Goal: Task Accomplishment & Management: Manage account settings

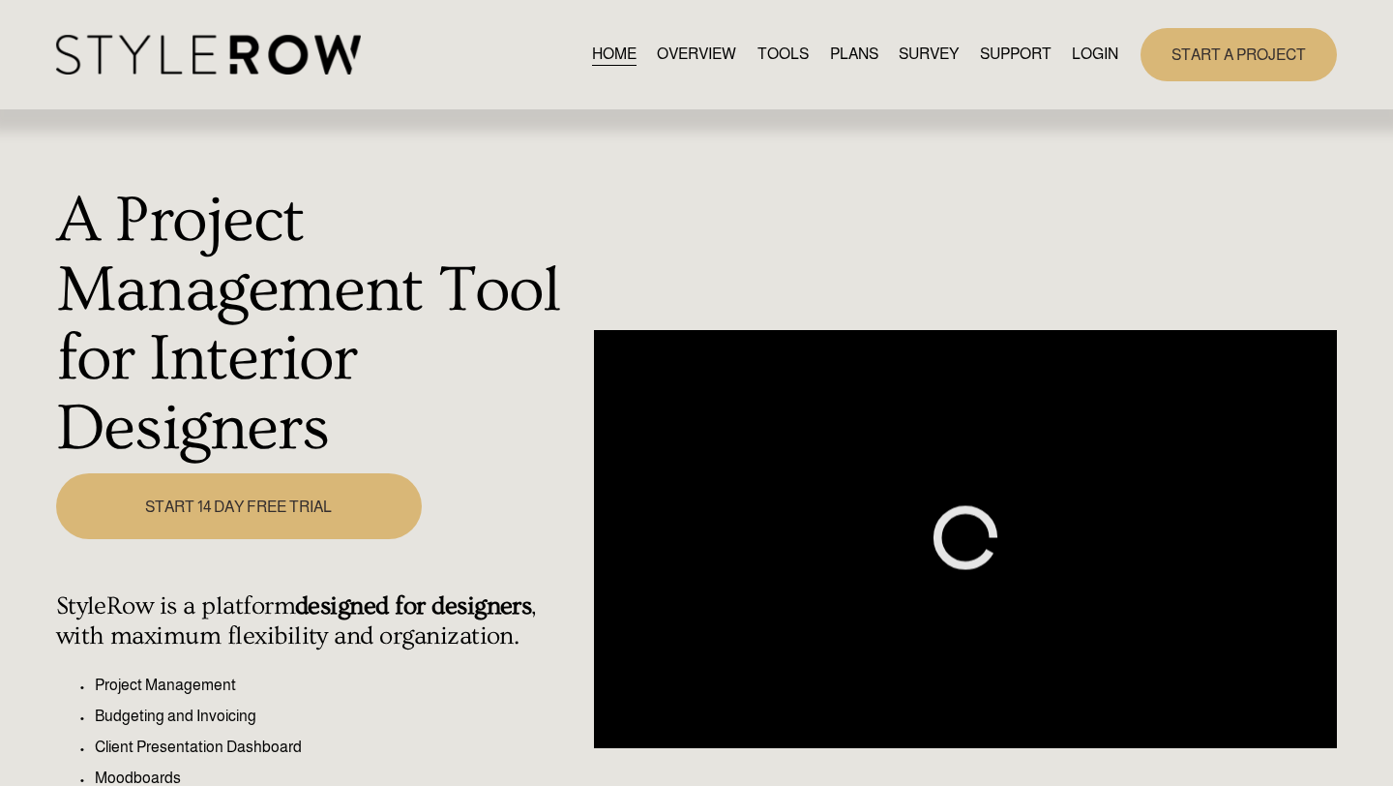
click at [1092, 52] on link "LOGIN" at bounding box center [1095, 55] width 46 height 26
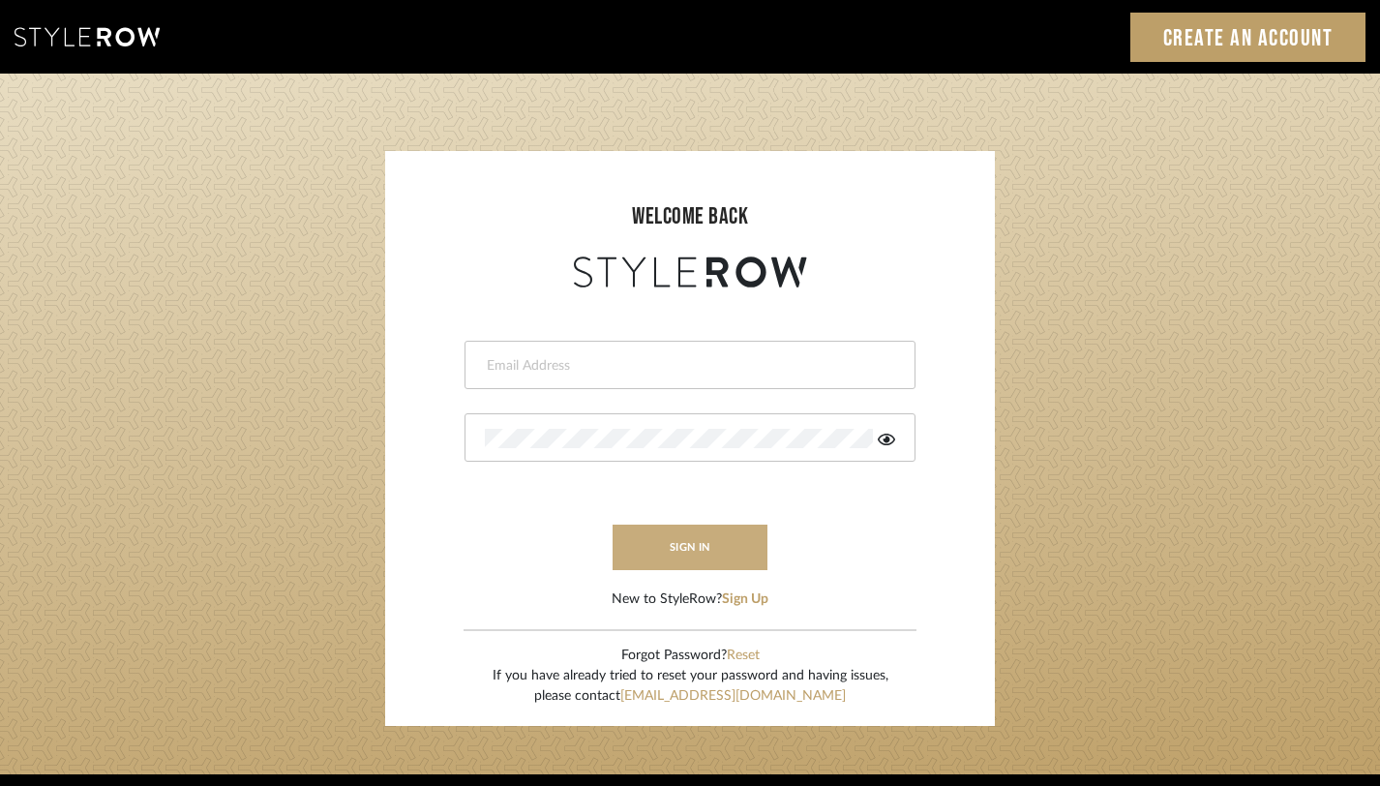
type input "[PERSON_NAME][EMAIL_ADDRESS][DOMAIN_NAME]"
click at [704, 537] on button "sign in" at bounding box center [689, 546] width 155 height 45
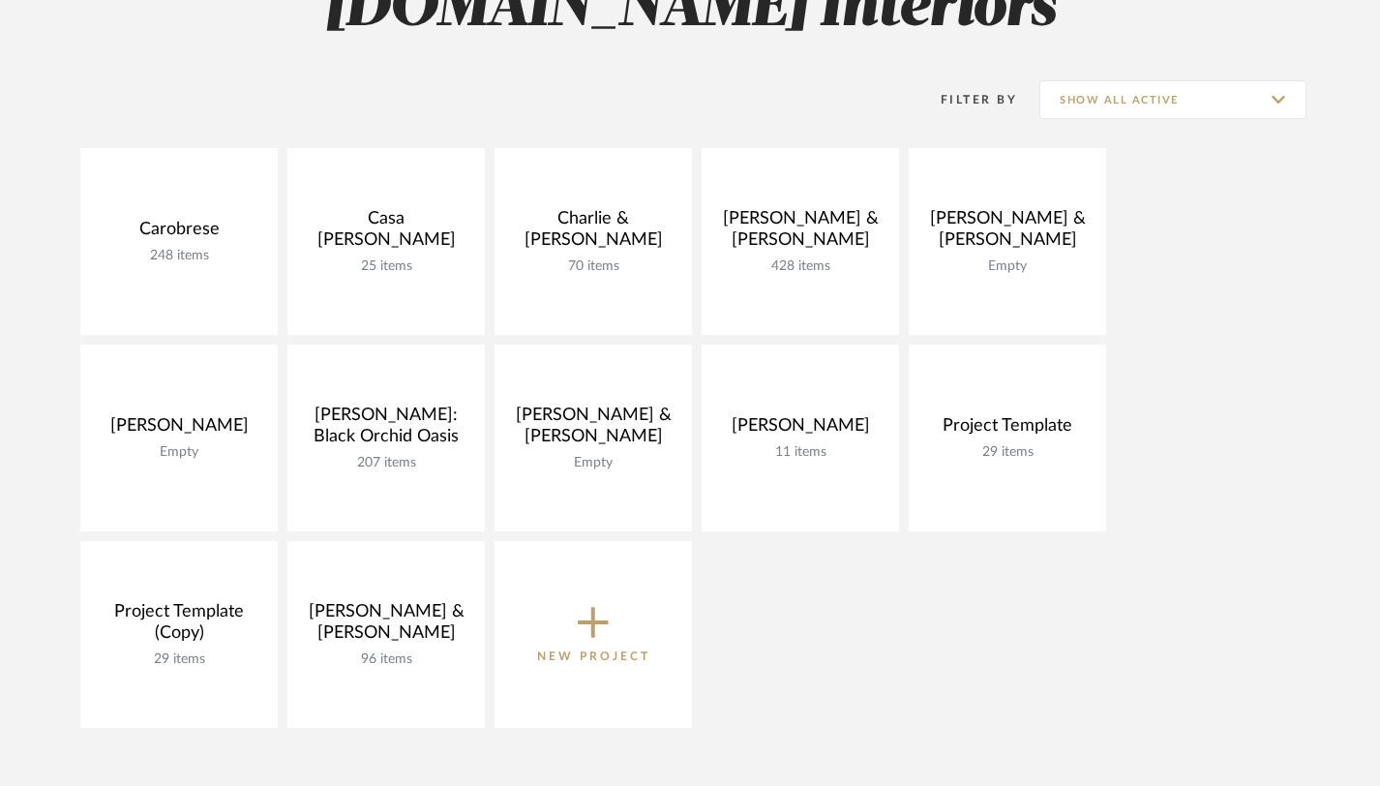
scroll to position [338, 0]
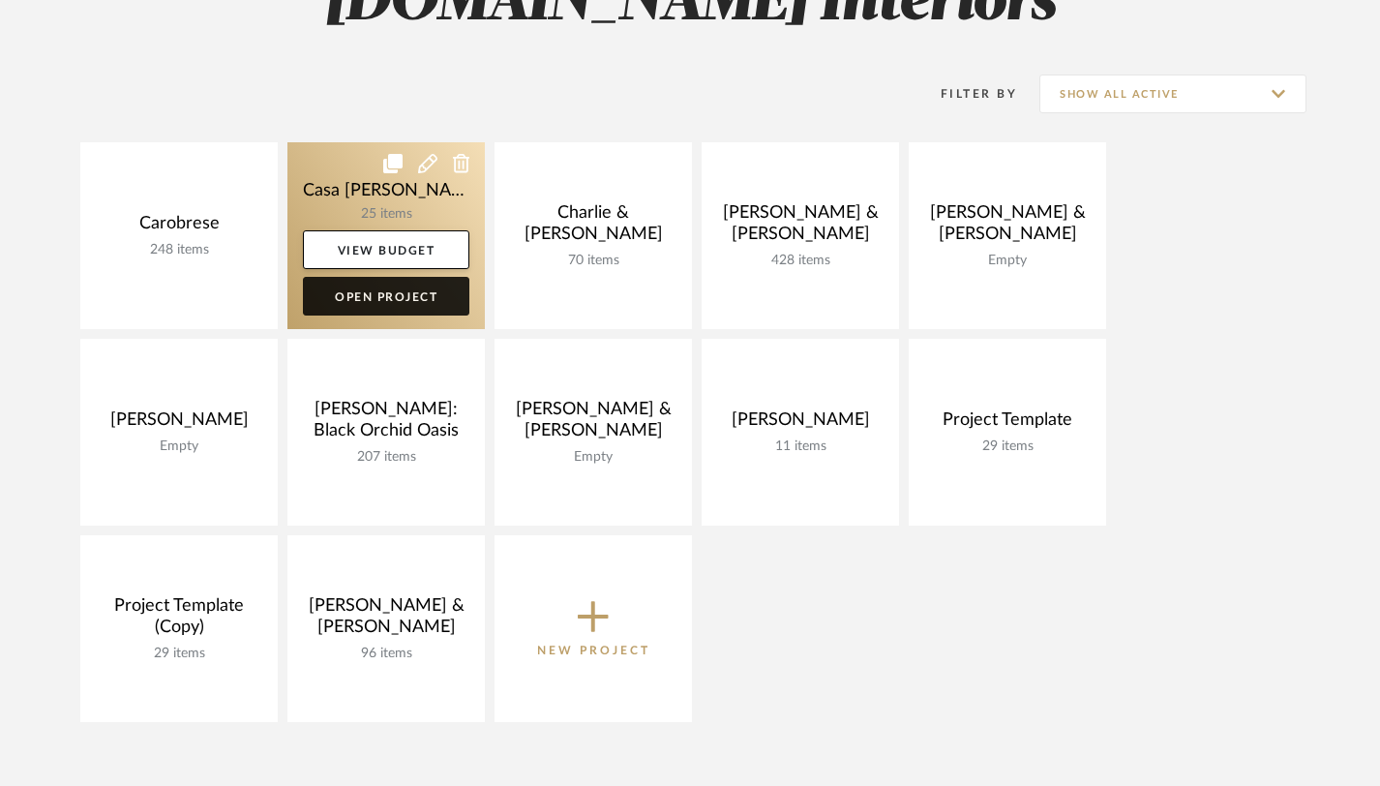
click at [398, 306] on link "Open Project" at bounding box center [386, 296] width 166 height 39
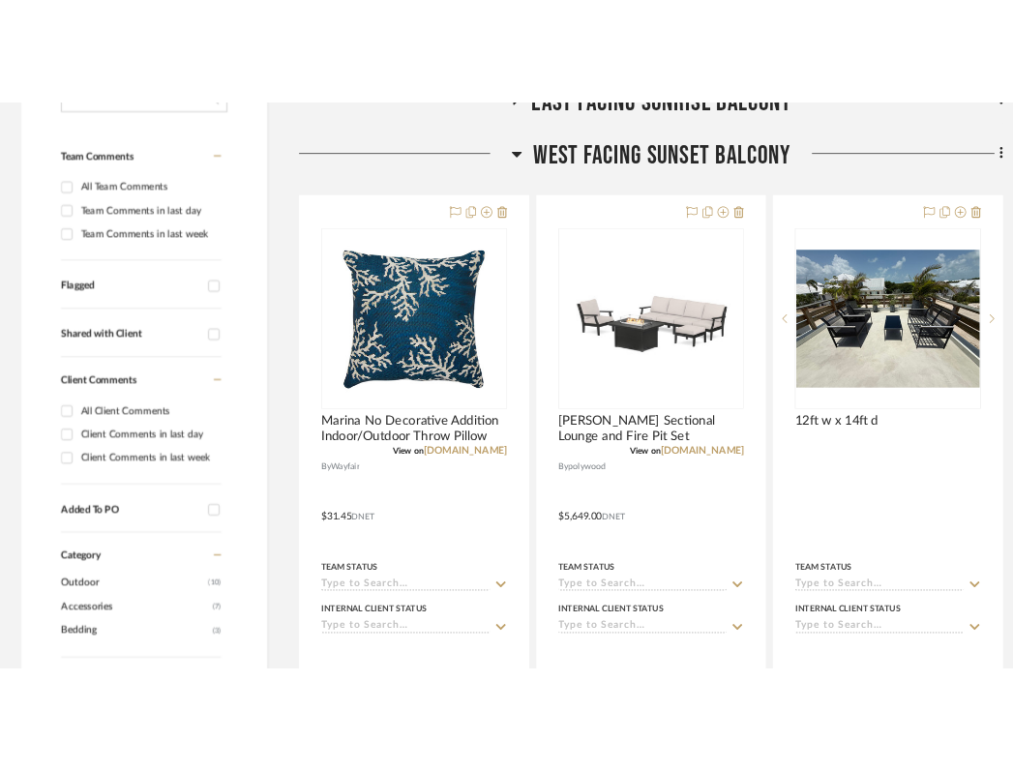
scroll to position [477, 0]
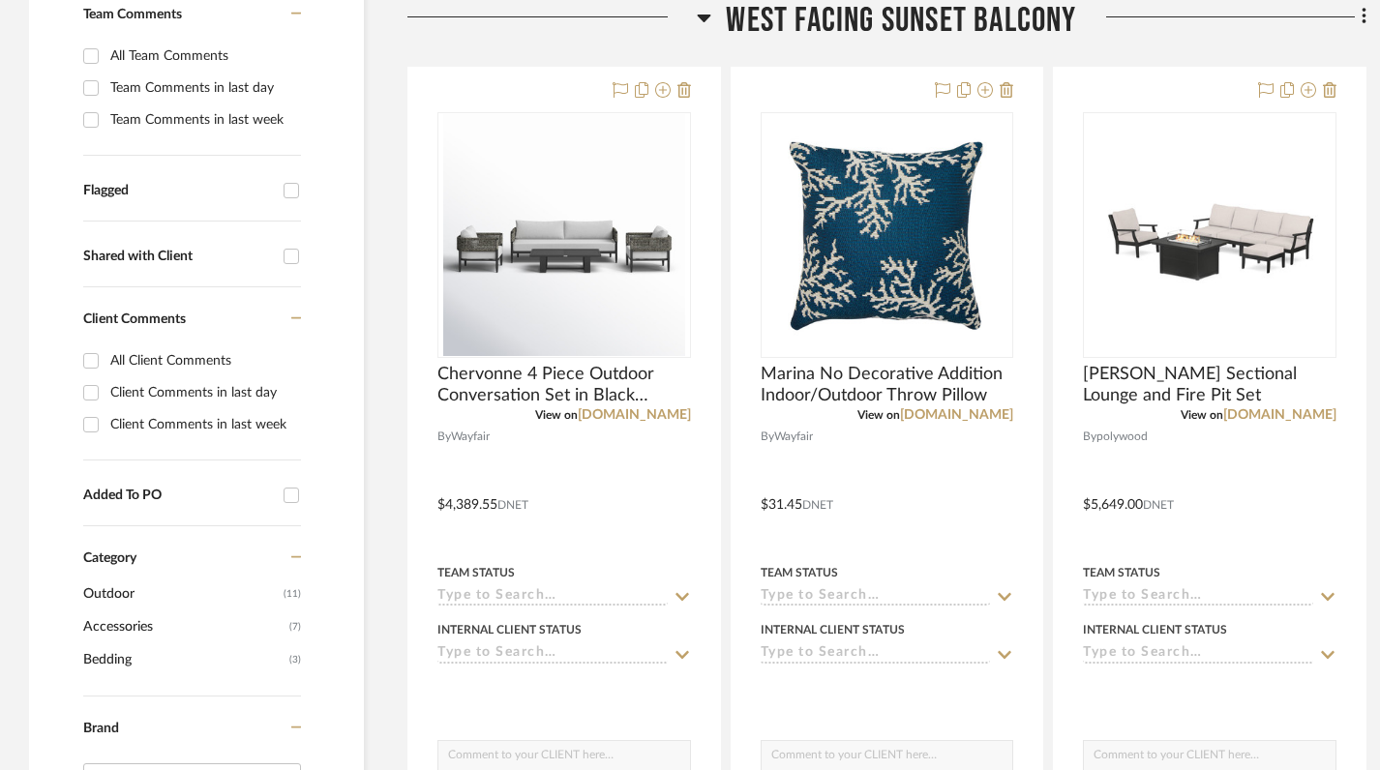
scroll to position [536, 0]
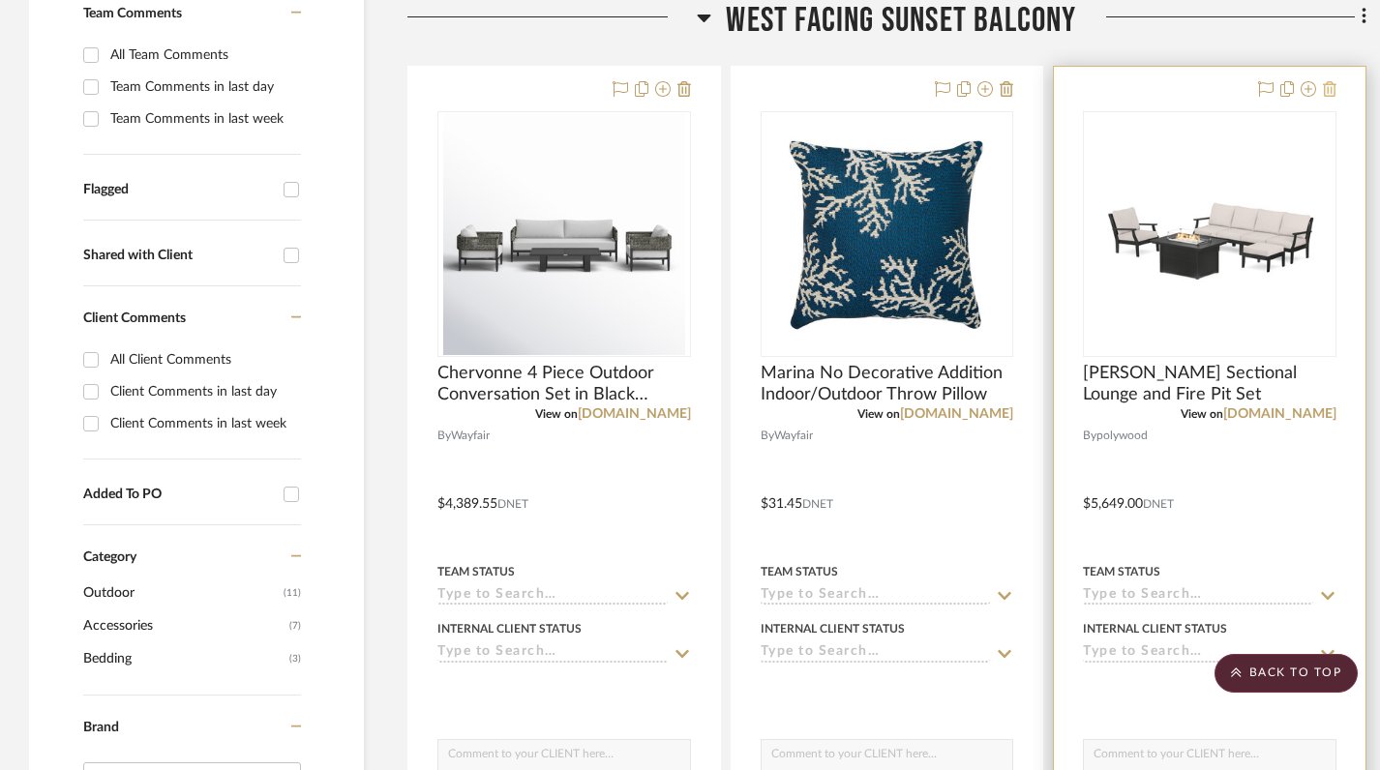
click at [1026, 90] on icon at bounding box center [1330, 88] width 14 height 15
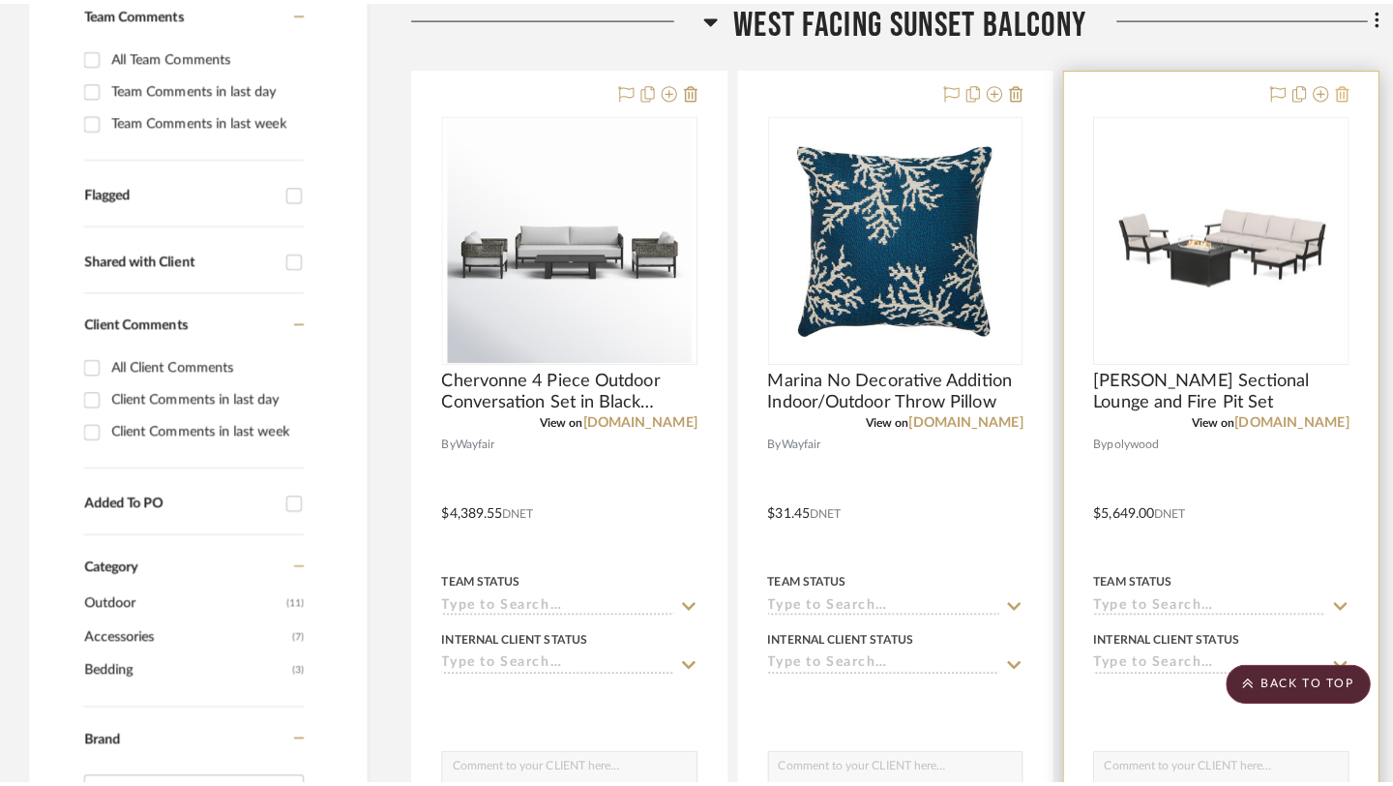
scroll to position [0, 0]
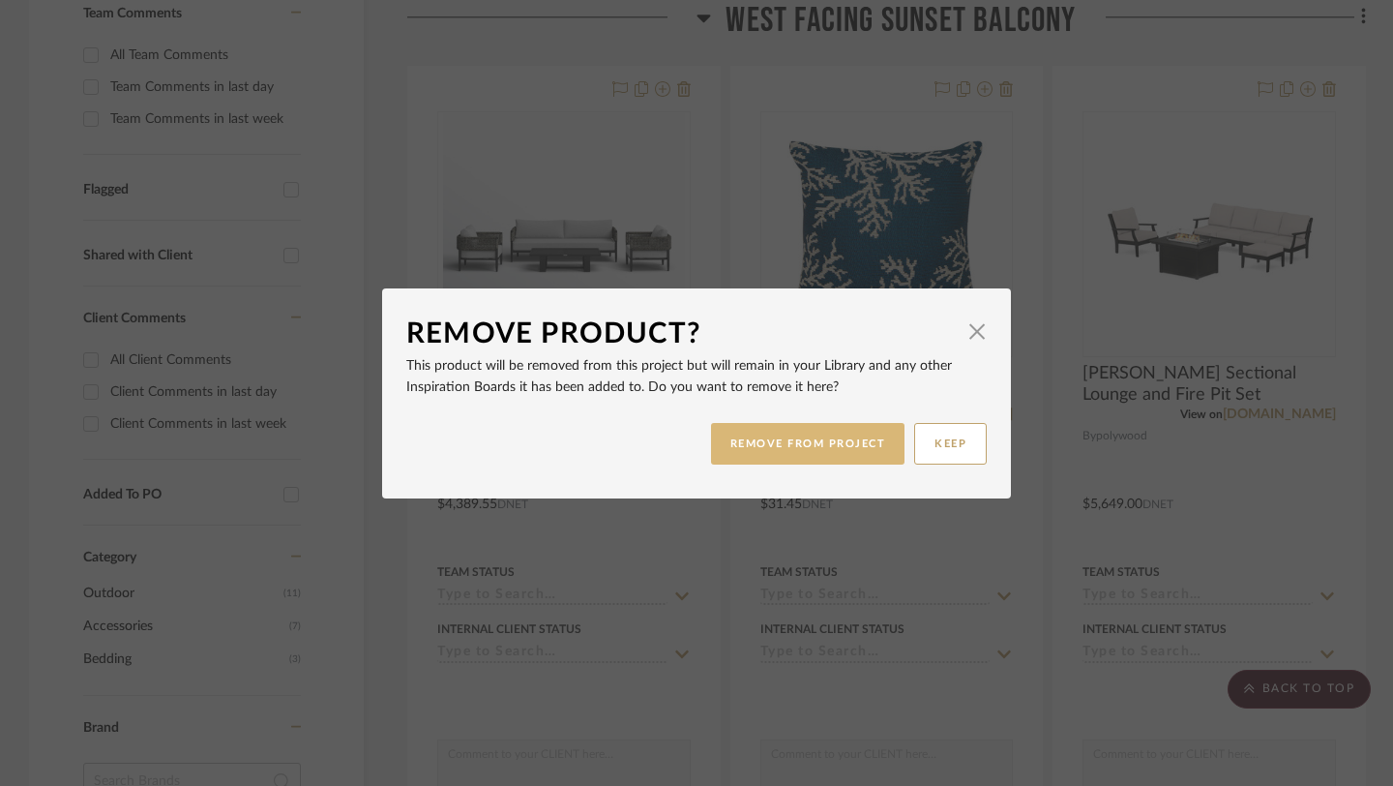
click at [827, 444] on button "REMOVE FROM PROJECT" at bounding box center [808, 444] width 194 height 42
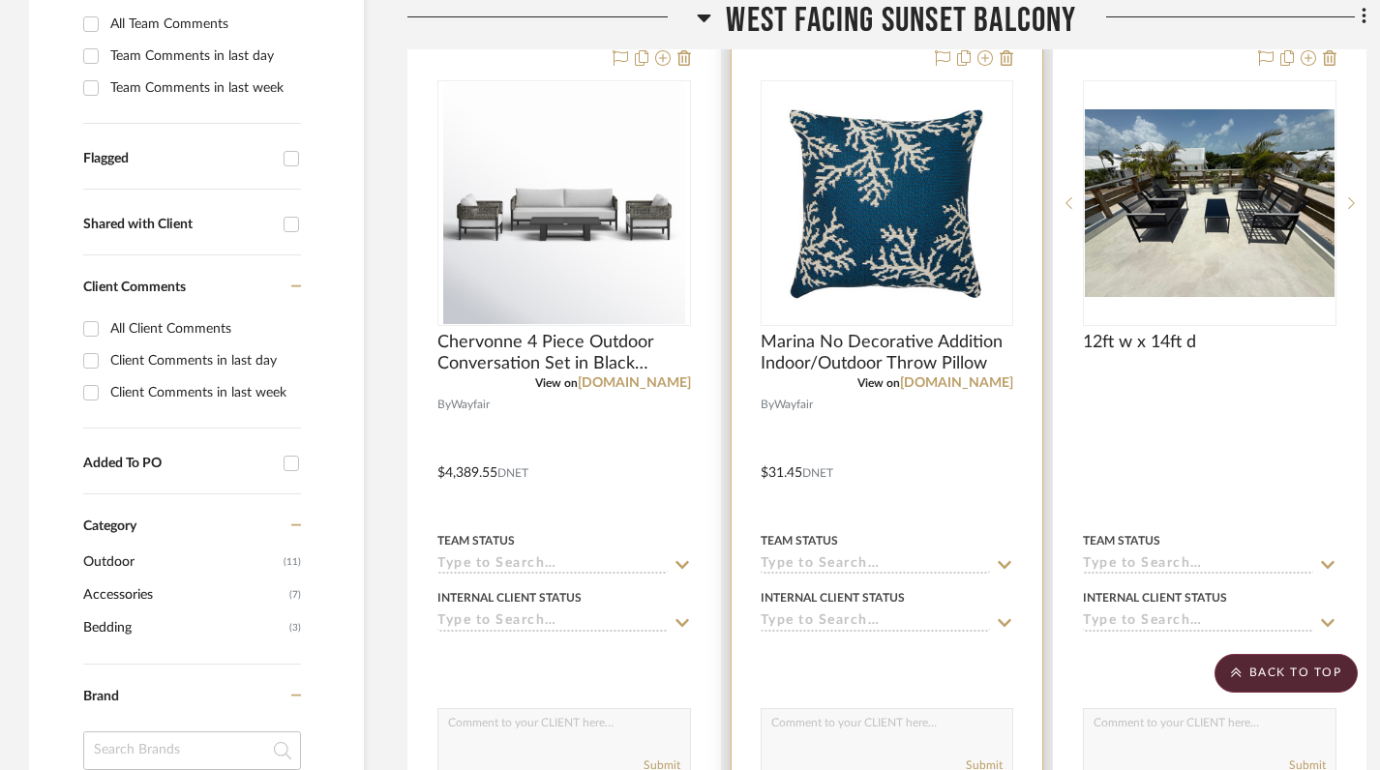
scroll to position [557, 0]
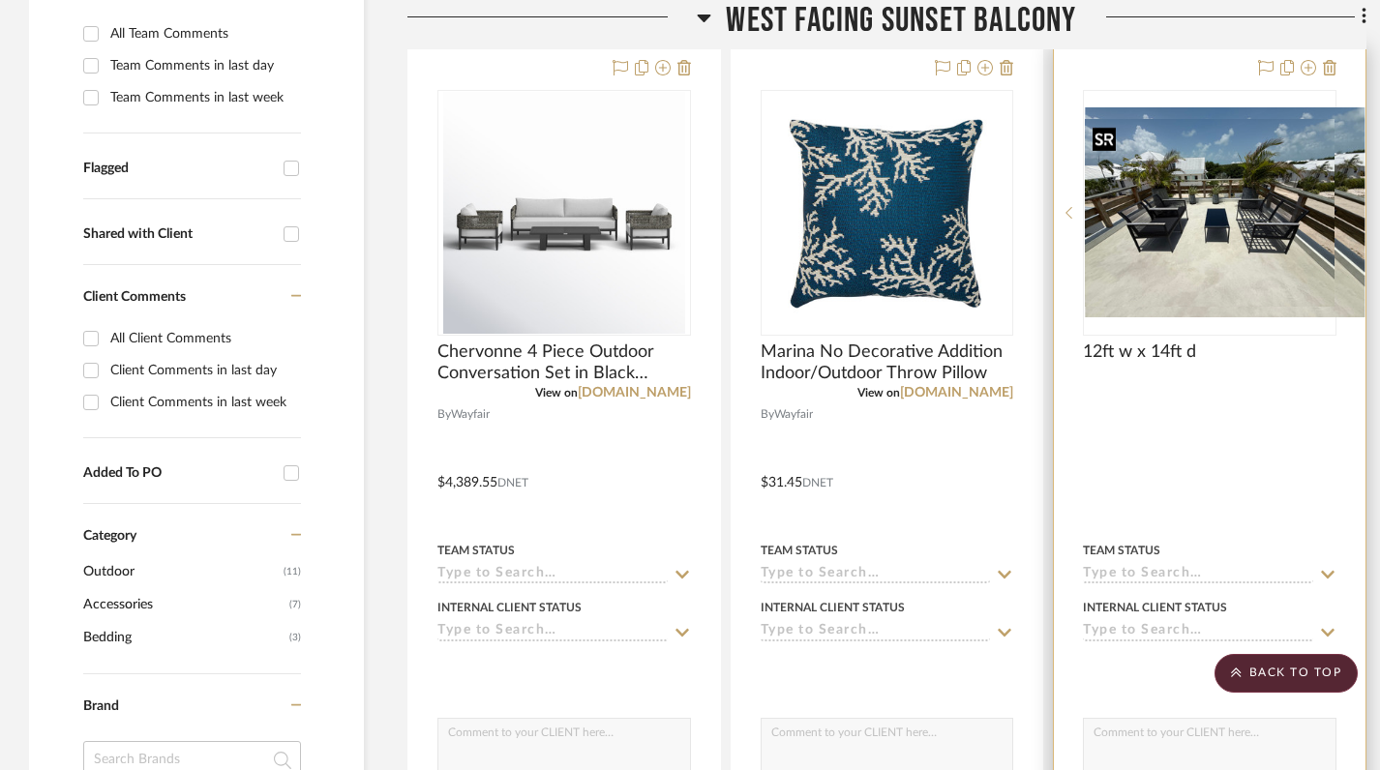
click at [1026, 262] on img "0" at bounding box center [1225, 212] width 280 height 210
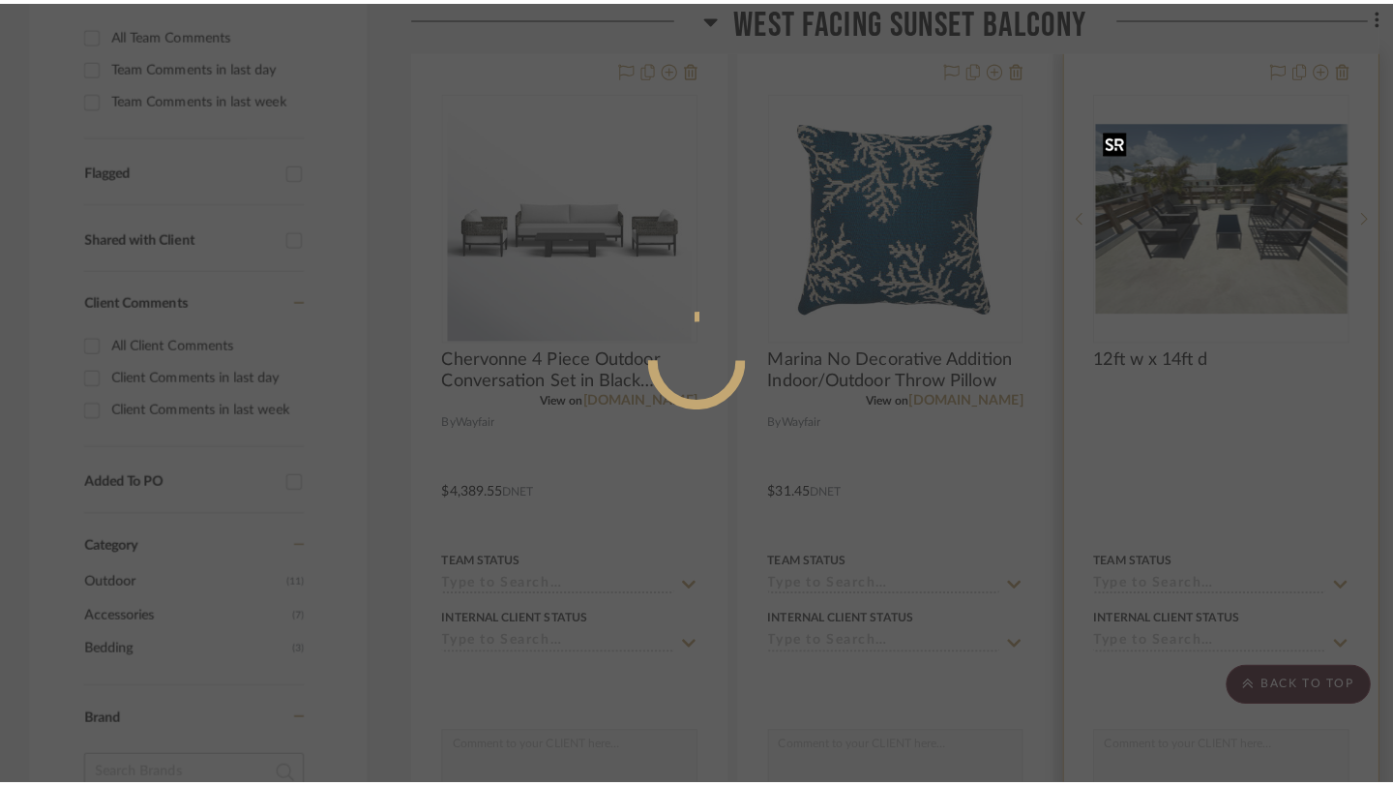
scroll to position [0, 0]
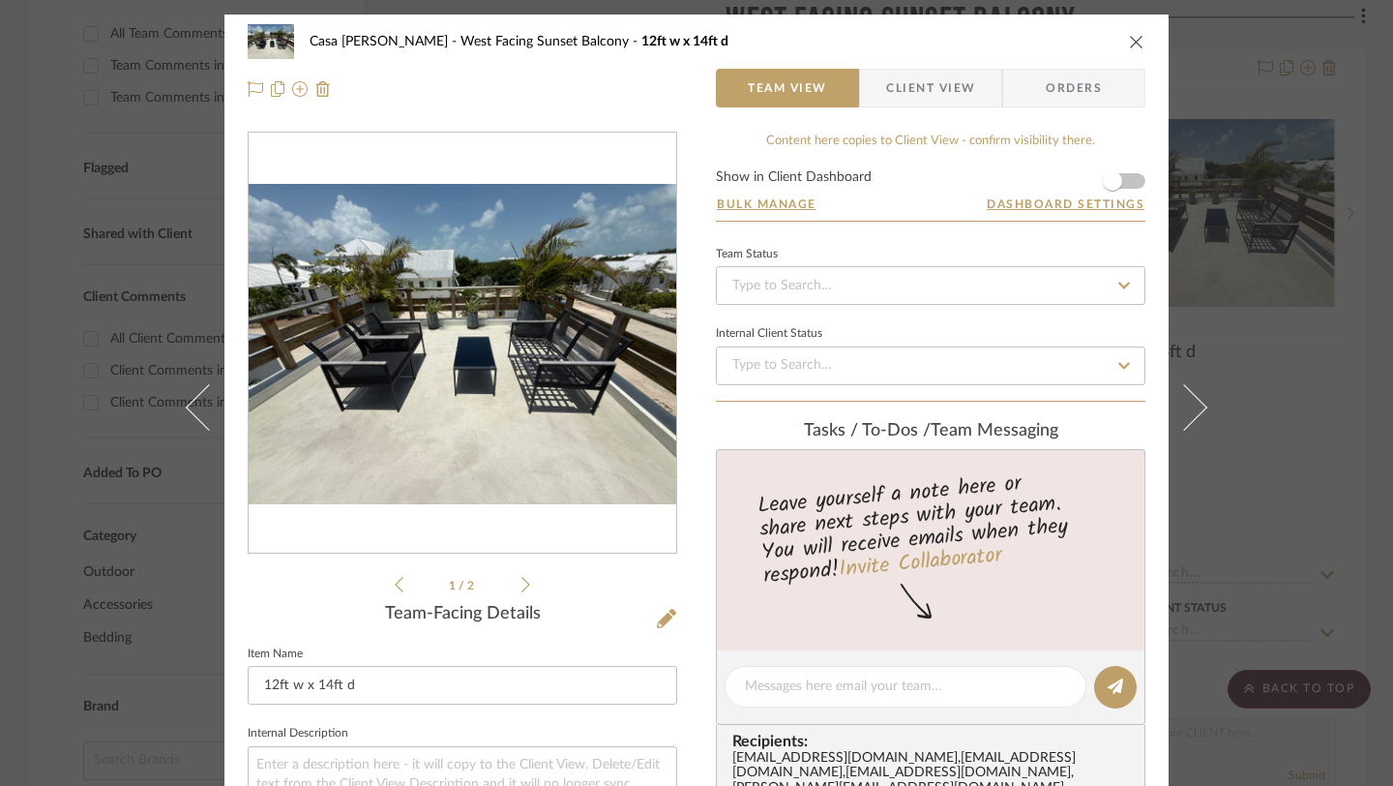
click at [1026, 47] on icon "close" at bounding box center [1136, 41] width 15 height 15
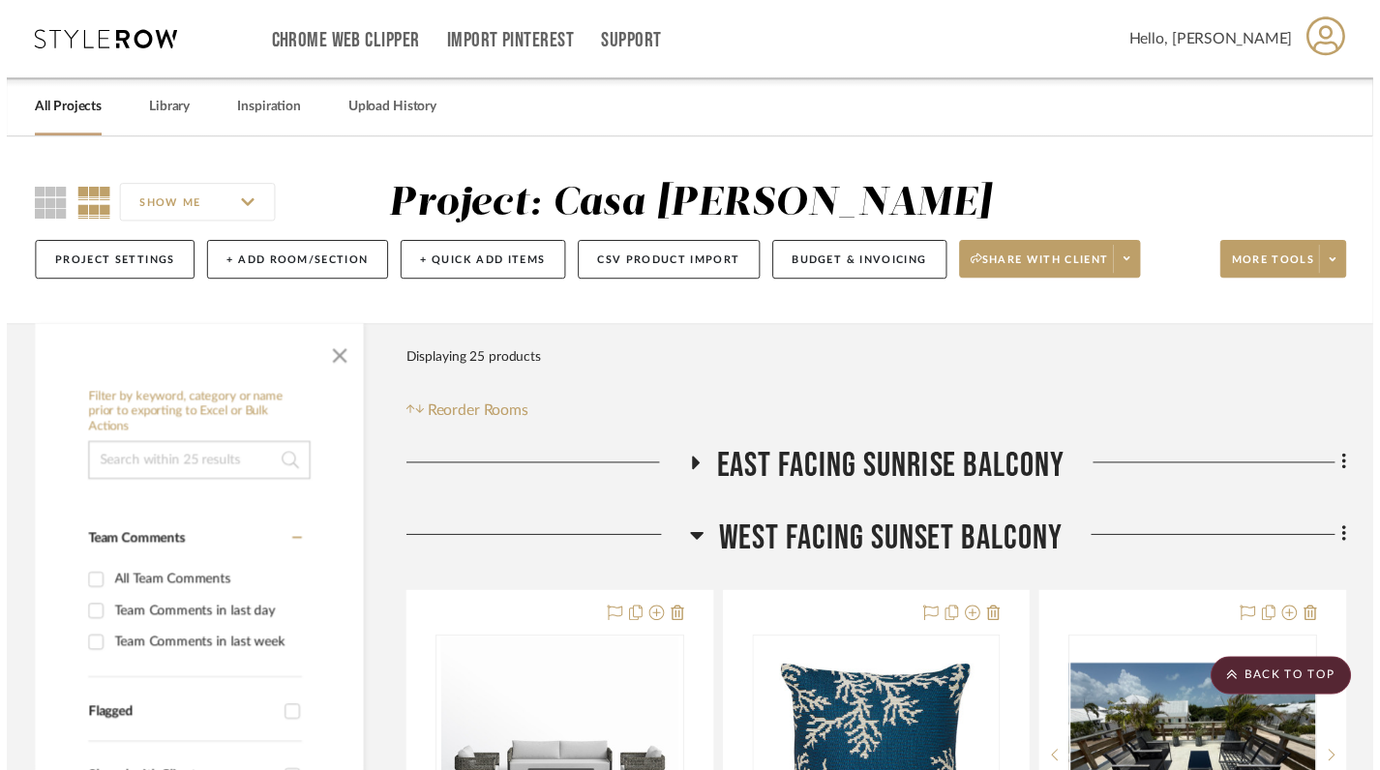
scroll to position [557, 0]
